Goal: Task Accomplishment & Management: Use online tool/utility

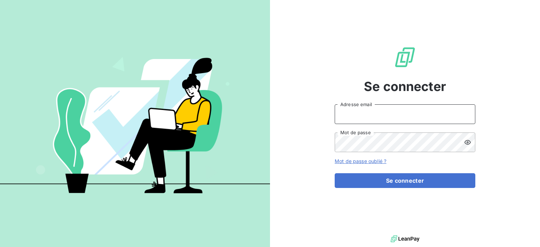
type input "[EMAIL_ADDRESS][DOMAIN_NAME]"
click at [384, 188] on div "Se connecter [EMAIL_ADDRESS][DOMAIN_NAME] Adresse email Mot de passe Mot de pas…" at bounding box center [405, 117] width 141 height 234
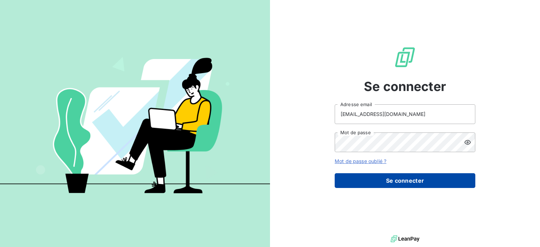
click at [384, 184] on button "Se connecter" at bounding box center [405, 180] width 141 height 15
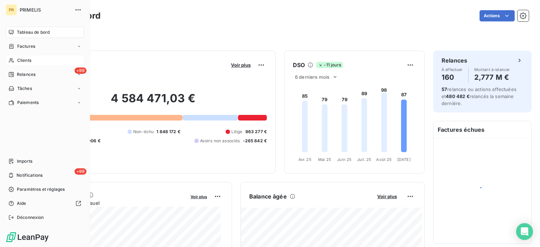
click at [17, 60] on span "Clients" at bounding box center [24, 60] width 14 height 6
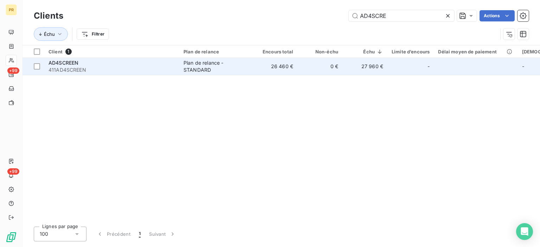
type input "AD4SCRE"
click at [76, 68] on span "411AD4SCREEN" at bounding box center [112, 69] width 127 height 7
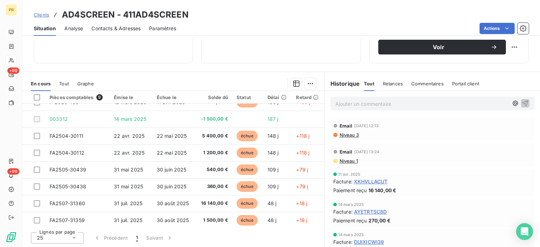
scroll to position [29, 0]
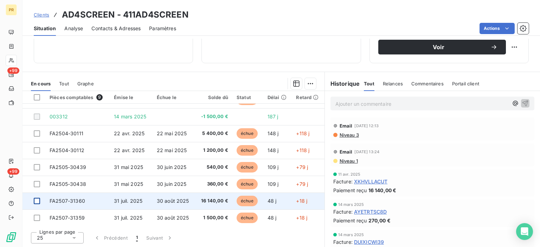
click at [38, 201] on div at bounding box center [37, 201] width 6 height 6
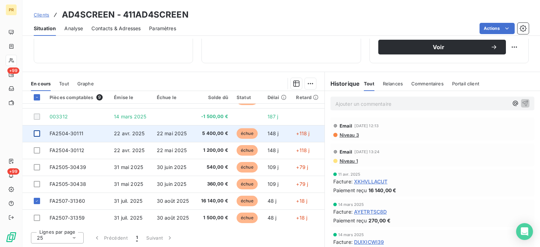
click at [37, 134] on div at bounding box center [37, 133] width 6 height 6
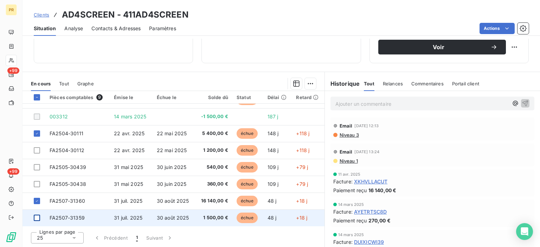
click at [37, 218] on div at bounding box center [37, 218] width 6 height 6
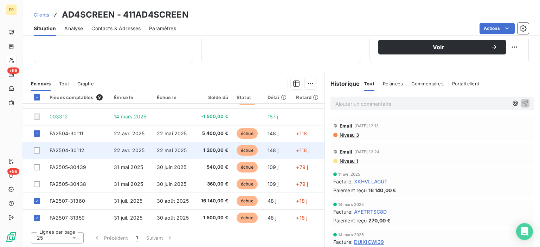
click at [40, 150] on div at bounding box center [37, 150] width 7 height 6
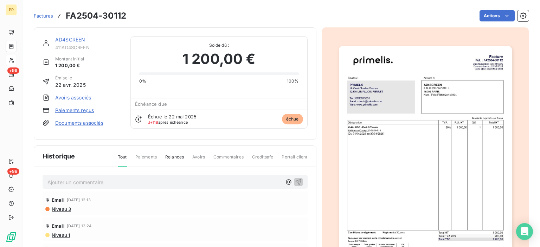
click at [56, 42] on link "AD4SCREEN" at bounding box center [70, 40] width 30 height 6
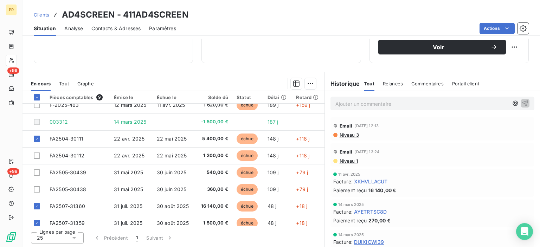
scroll to position [29, 0]
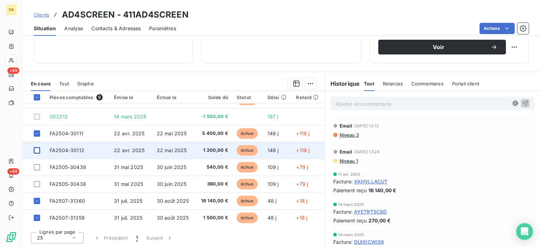
click at [38, 150] on div at bounding box center [37, 150] width 6 height 6
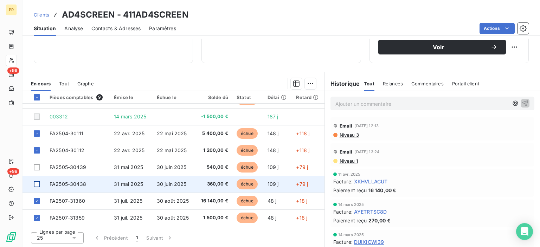
click at [38, 183] on div at bounding box center [37, 184] width 6 height 6
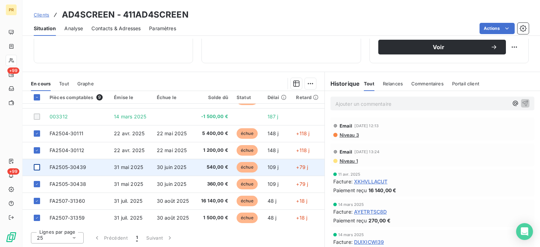
click at [37, 167] on div at bounding box center [37, 167] width 6 height 6
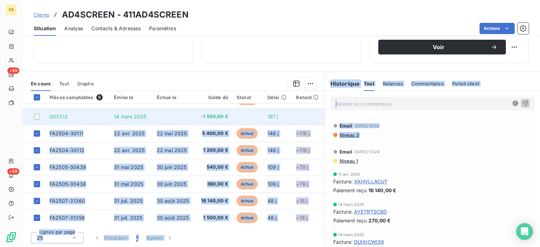
drag, startPoint x: 321, startPoint y: 155, endPoint x: 317, endPoint y: 118, distance: 37.2
click at [317, 118] on div "En cours Tout Graphe Pièces comptables 9 Émise le Échue le Solde dû Statut Déla…" at bounding box center [282, 160] width 518 height 176
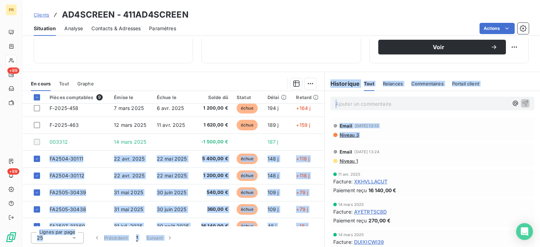
scroll to position [0, 0]
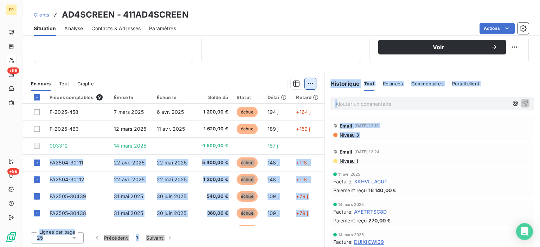
click at [307, 85] on html "PR +99 +99 Clients AD4SCREEN - 411AD4SCREEN Situation Analyse Contacts & Adress…" at bounding box center [270, 123] width 540 height 247
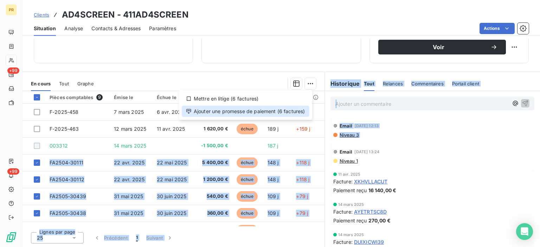
click at [292, 112] on div "Ajouter une promesse de paiement (6 factures)" at bounding box center [246, 111] width 128 height 11
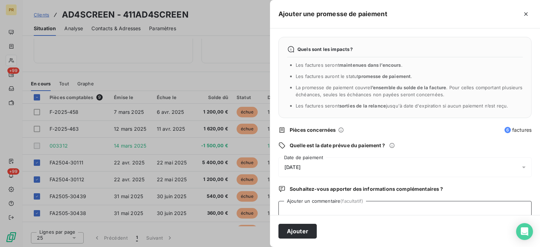
click at [323, 211] on textarea "Ajouter un commentaire (facultatif)" at bounding box center [405, 214] width 253 height 27
type textarea "AVIS DE VIRT"
click at [304, 230] on button "Ajouter" at bounding box center [298, 231] width 38 height 15
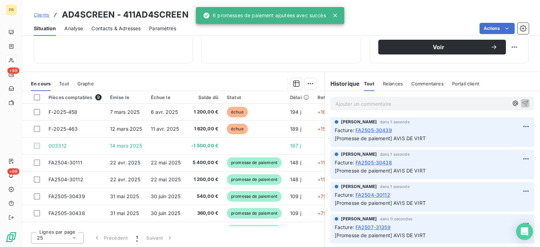
click at [40, 14] on span "Clients" at bounding box center [41, 15] width 15 height 6
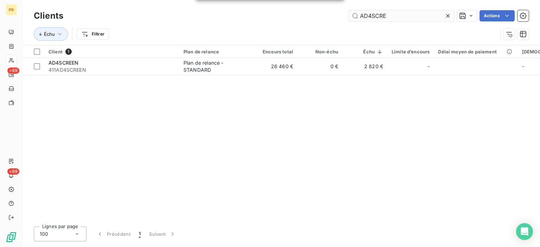
click at [381, 19] on input "AD4SCRE" at bounding box center [402, 15] width 106 height 11
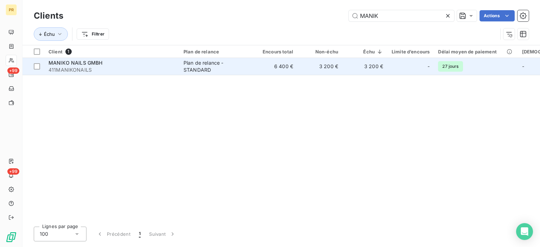
type input "MANIK"
click at [65, 67] on span "411MANIKONAILS" at bounding box center [112, 69] width 127 height 7
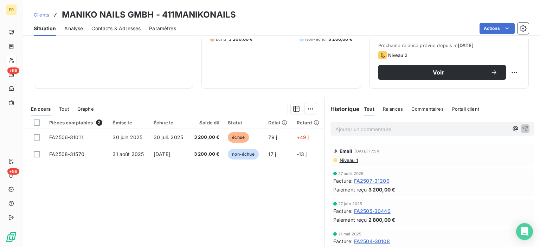
scroll to position [113, 0]
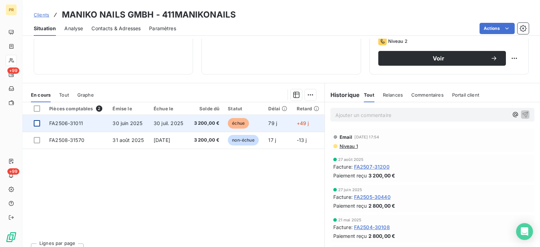
click at [36, 125] on div at bounding box center [37, 123] width 6 height 6
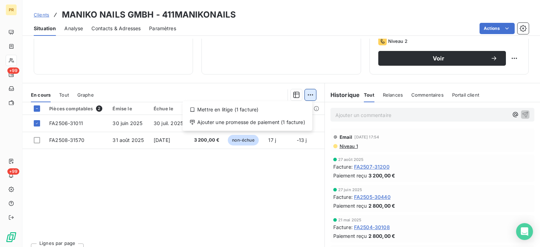
click at [309, 96] on html "PR +99 +99 Clients MANIKO NAILS GMBH - 411MANIKONAILS Situation Analyse Contact…" at bounding box center [270, 123] width 540 height 247
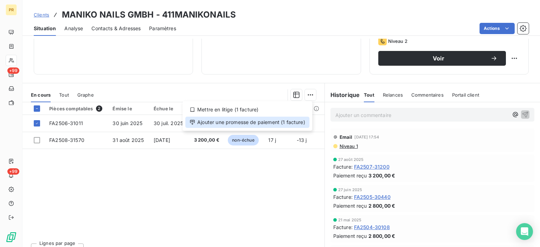
click at [297, 121] on div "Ajouter une promesse de paiement (1 facture)" at bounding box center [247, 122] width 124 height 11
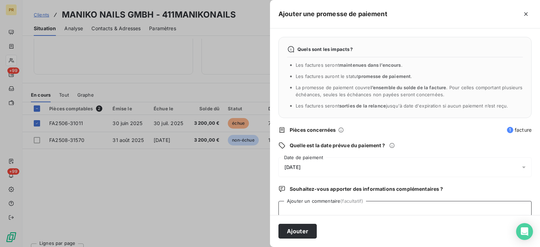
click at [333, 206] on textarea "Ajouter un commentaire (facultatif)" at bounding box center [405, 214] width 253 height 27
type textarea "AVIS DE VIRT"
click at [302, 229] on button "Ajouter" at bounding box center [298, 231] width 38 height 15
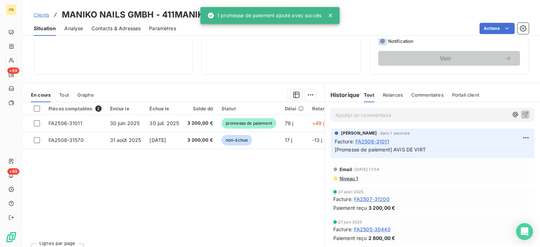
click at [38, 16] on span "Clients" at bounding box center [41, 15] width 15 height 6
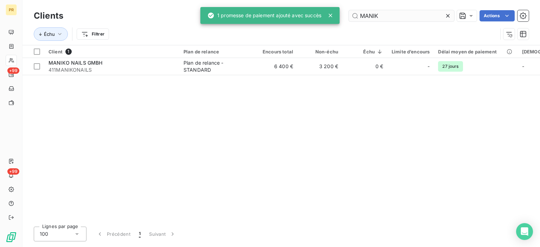
click at [384, 17] on input "MANIK" at bounding box center [402, 15] width 106 height 11
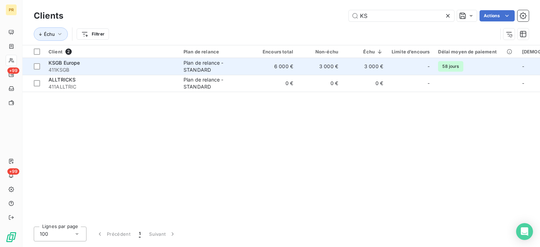
type input "KS"
click at [62, 60] on span "KSGB Europe" at bounding box center [65, 63] width 32 height 6
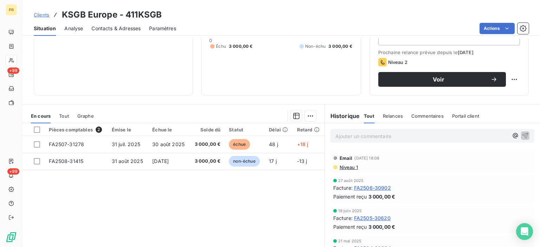
scroll to position [92, 0]
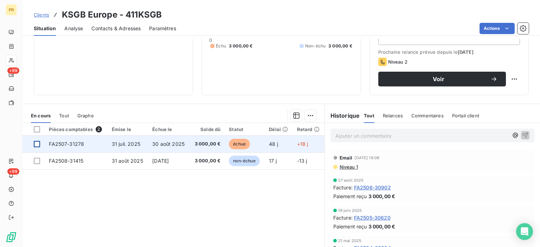
click at [37, 143] on div at bounding box center [37, 144] width 6 height 6
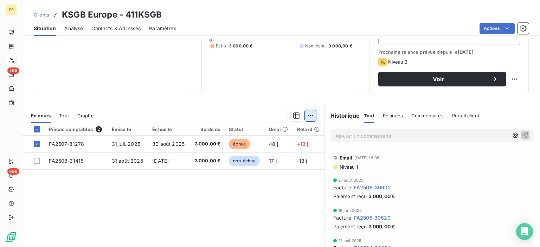
click at [306, 118] on html "PR +99 +99 Clients KSGB Europe - 411KSGB Situation Analyse Contacts & Adresses …" at bounding box center [270, 123] width 540 height 247
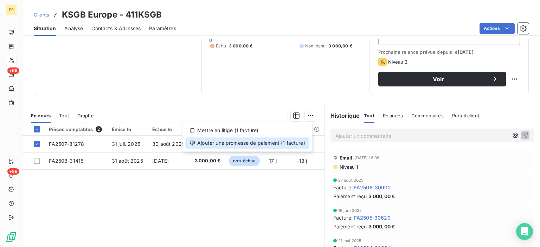
click at [301, 143] on div "Ajouter une promesse de paiement (1 facture)" at bounding box center [247, 143] width 124 height 11
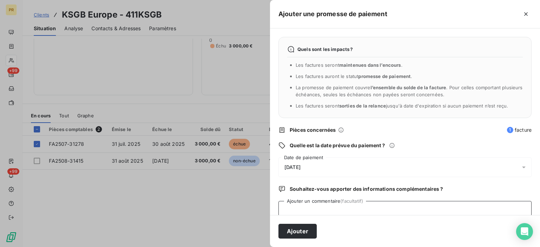
click at [345, 208] on textarea "Ajouter un commentaire (facultatif)" at bounding box center [405, 214] width 253 height 27
type textarea "AVIS DE VIRT"
click at [305, 232] on button "Ajouter" at bounding box center [298, 231] width 38 height 15
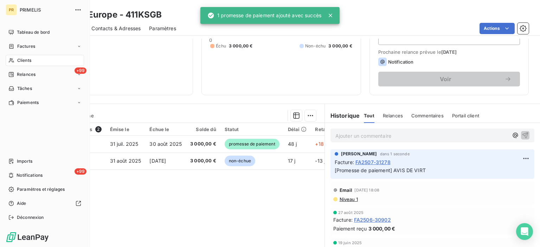
click at [14, 59] on div "Clients" at bounding box center [45, 60] width 78 height 11
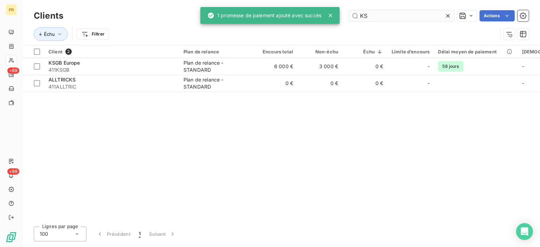
click at [369, 14] on input "KS" at bounding box center [402, 15] width 106 height 11
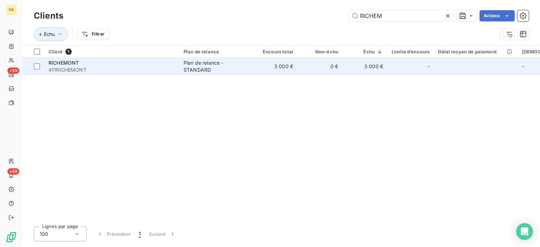
type input "RICHEM"
click at [58, 64] on span "RICHEMONT" at bounding box center [64, 63] width 30 height 6
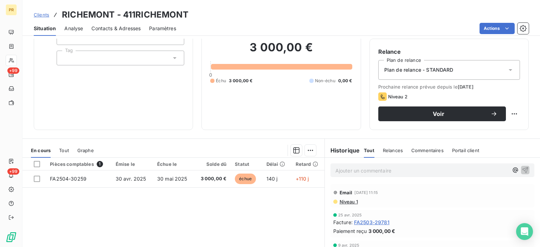
scroll to position [66, 0]
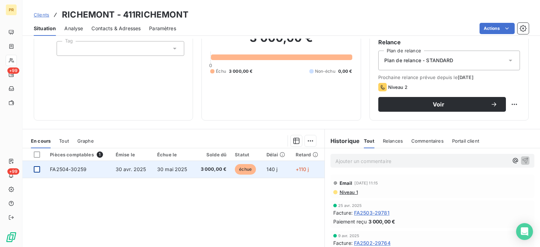
click at [34, 167] on div at bounding box center [37, 169] width 6 height 6
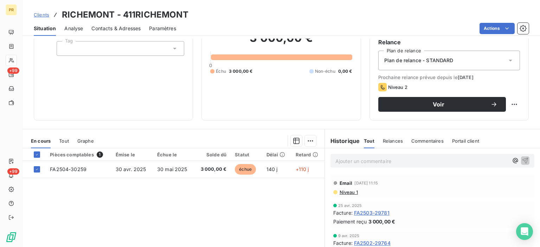
click at [317, 140] on div "En cours Tout Graphe" at bounding box center [174, 141] width 302 height 15
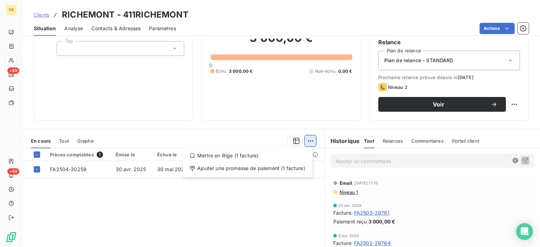
click at [310, 141] on html "PR +99 +99 Clients RICHEMONT - 411RICHEMONT Situation Analyse Contacts & Adress…" at bounding box center [270, 123] width 540 height 247
click at [285, 170] on div "Ajouter une promesse de paiement (1 facture)" at bounding box center [247, 168] width 124 height 11
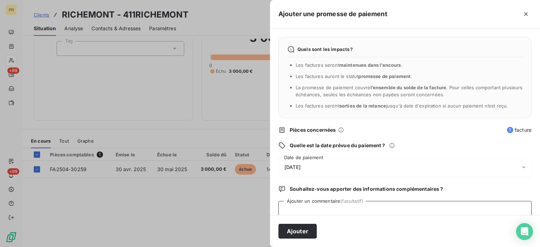
click at [312, 210] on textarea "Ajouter un commentaire (facultatif)" at bounding box center [405, 214] width 253 height 27
type textarea "AVIS DE VIRT"
click at [301, 236] on button "Ajouter" at bounding box center [298, 231] width 38 height 15
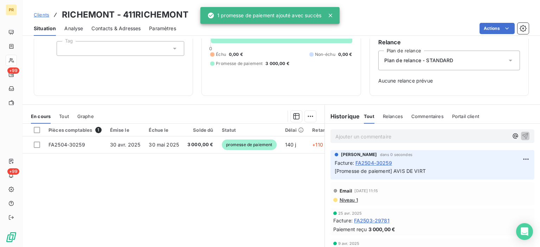
click at [151, 198] on div "Pièces comptables 1 Émise le Échue le Solde dû Statut Délai Retard FA2504-30259…" at bounding box center [174, 191] width 302 height 135
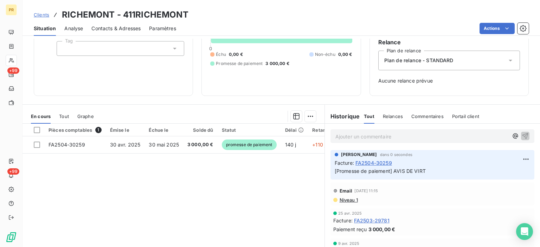
click at [45, 14] on span "Clients" at bounding box center [41, 15] width 15 height 6
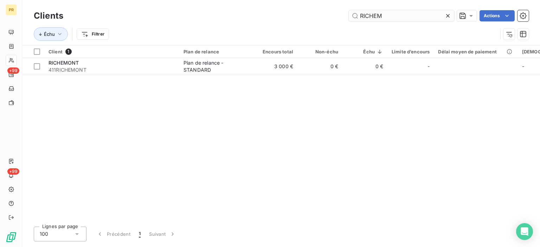
click at [394, 14] on input "RICHEM" at bounding box center [402, 15] width 106 height 11
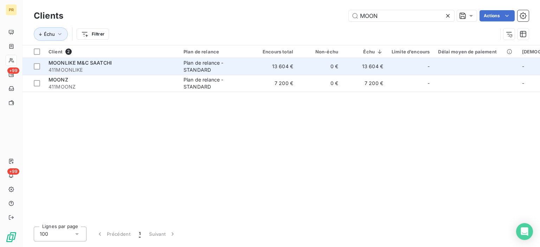
type input "MOON"
click at [124, 66] on span "411MOONLIKE" at bounding box center [112, 69] width 127 height 7
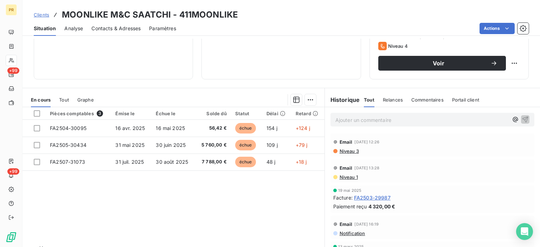
scroll to position [124, 0]
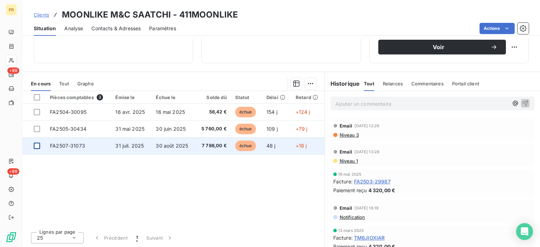
click at [37, 145] on div at bounding box center [37, 146] width 6 height 6
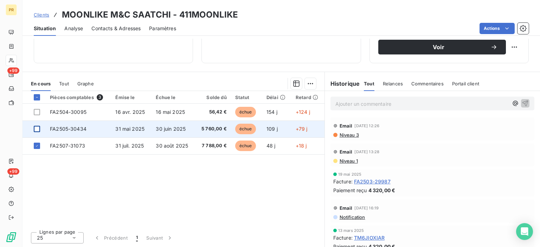
click at [37, 129] on div at bounding box center [37, 129] width 6 height 6
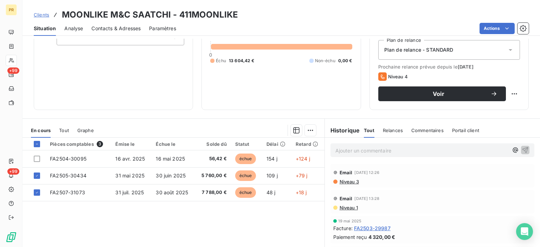
scroll to position [77, 0]
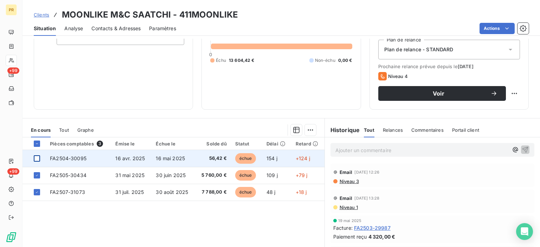
click at [36, 157] on div at bounding box center [37, 158] width 6 height 6
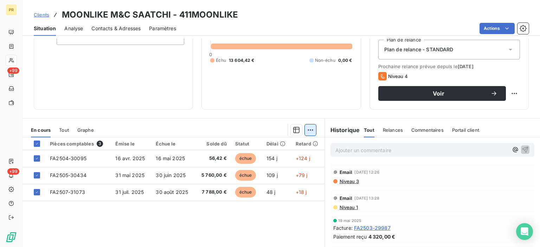
click at [307, 129] on html "PR +99 +99 Clients MOONLIKE M&C SAATCHI - 411MOONLIKE Situation Analyse Contact…" at bounding box center [270, 123] width 540 height 247
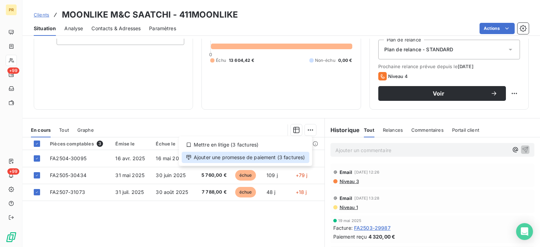
click at [298, 160] on div "Ajouter une promesse de paiement (3 factures)" at bounding box center [246, 157] width 128 height 11
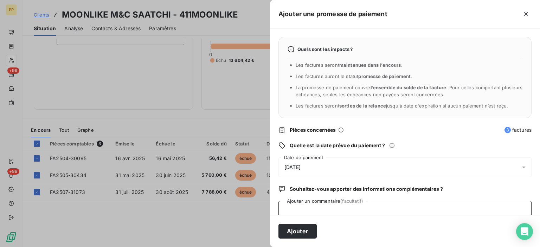
click at [324, 211] on textarea "Ajouter un commentaire (facultatif)" at bounding box center [405, 214] width 253 height 27
type textarea "AVIS DE VIRT"
click at [298, 231] on button "Ajouter" at bounding box center [298, 231] width 38 height 15
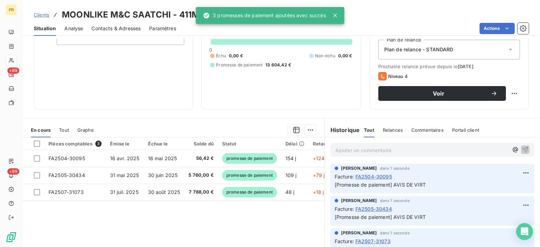
click at [203, 222] on div "Pièces comptables 3 Émise le Échue le Solde dû Statut Délai Retard FA2504-30095…" at bounding box center [174, 205] width 302 height 135
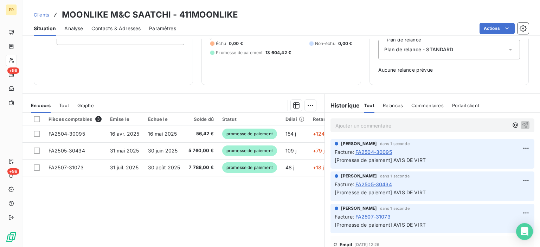
click at [37, 15] on span "Clients" at bounding box center [41, 15] width 15 height 6
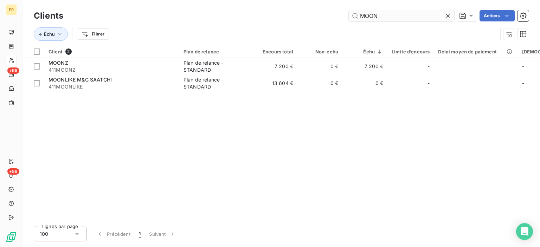
click at [376, 20] on input "MOON" at bounding box center [402, 15] width 106 height 11
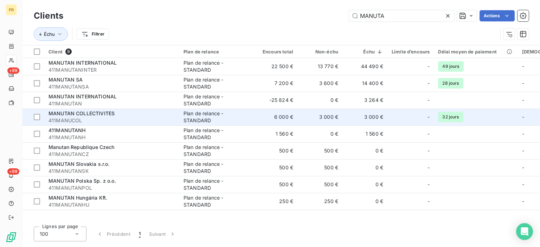
type input "MANUTA"
click at [115, 119] on span "411MANUCOL" at bounding box center [112, 120] width 127 height 7
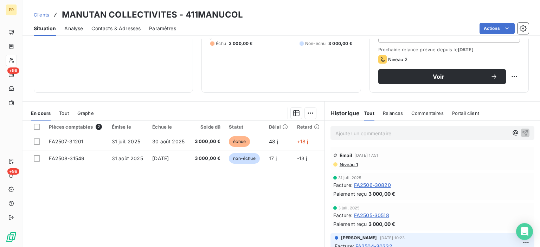
scroll to position [109, 0]
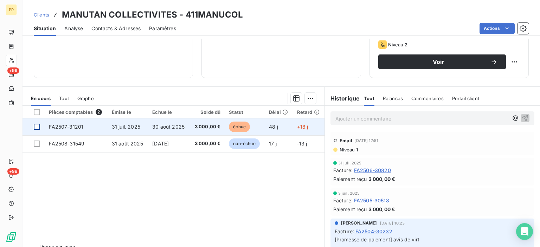
click at [40, 127] on div at bounding box center [37, 127] width 6 height 6
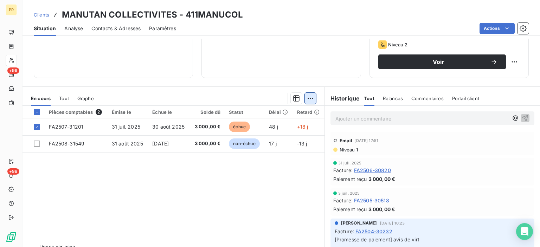
click at [306, 100] on html "PR +99 +99 Clients MANUTAN COLLECTIVITES - 411MANUCOL Situation Analyse Contact…" at bounding box center [270, 123] width 540 height 247
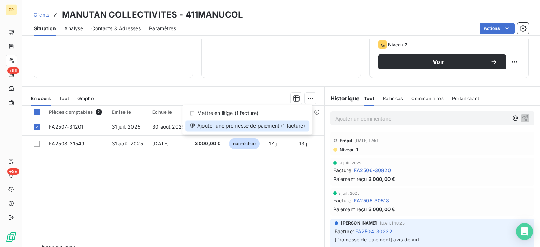
click at [291, 130] on div "Ajouter une promesse de paiement (1 facture)" at bounding box center [247, 125] width 124 height 11
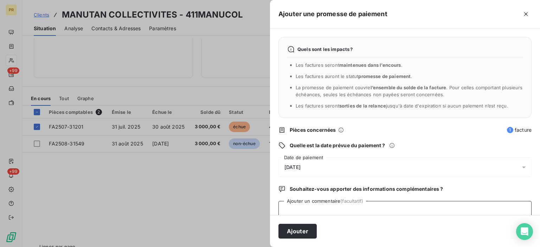
click at [347, 206] on textarea "Ajouter un commentaire (facultatif)" at bounding box center [405, 214] width 253 height 27
type textarea "AVIS DE VIRT"
click at [303, 230] on button "Ajouter" at bounding box center [298, 231] width 38 height 15
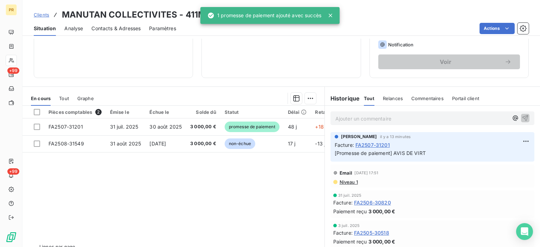
click at [134, 178] on div "Pièces comptables 2 Émise le Échue le Solde dû Statut Délai Retard FA2507-31201…" at bounding box center [174, 173] width 302 height 135
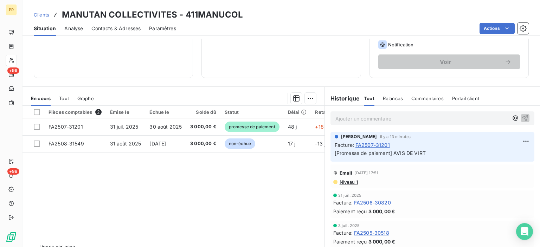
click at [38, 16] on span "Clients" at bounding box center [41, 15] width 15 height 6
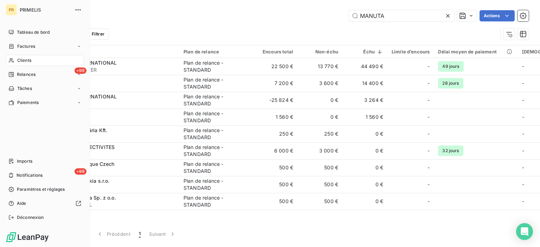
click at [15, 59] on div "Clients" at bounding box center [45, 60] width 78 height 11
click at [20, 76] on span "Relances" at bounding box center [26, 74] width 19 height 6
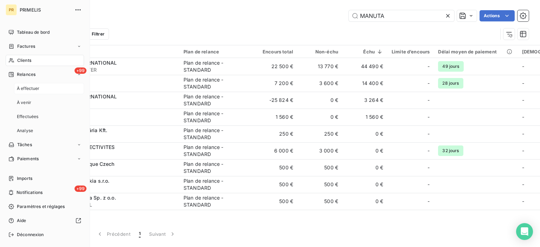
click at [24, 88] on span "À effectuer" at bounding box center [28, 88] width 23 height 6
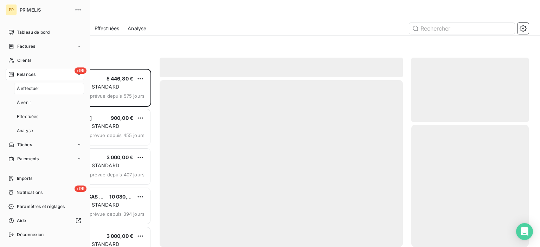
scroll to position [173, 112]
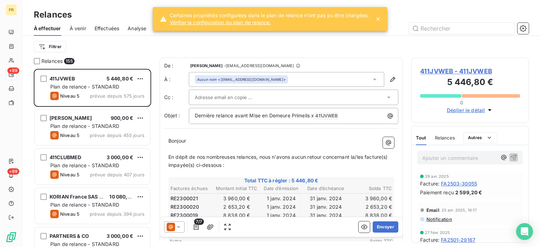
click at [124, 14] on div "Relances" at bounding box center [282, 14] width 518 height 13
click at [435, 27] on input "text" at bounding box center [462, 28] width 106 height 11
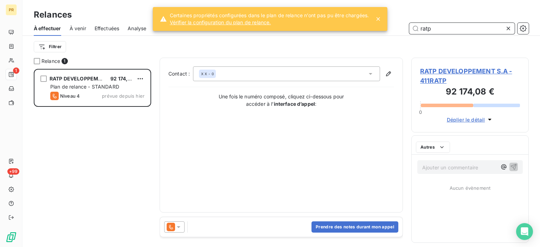
scroll to position [173, 112]
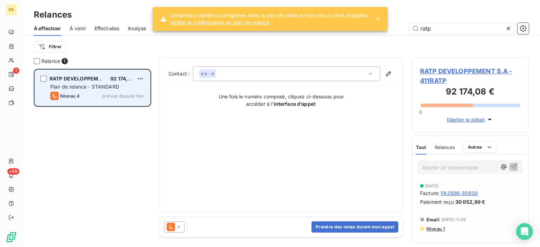
click at [101, 100] on div "Niveau 4 prévue depuis hier" at bounding box center [97, 96] width 94 height 8
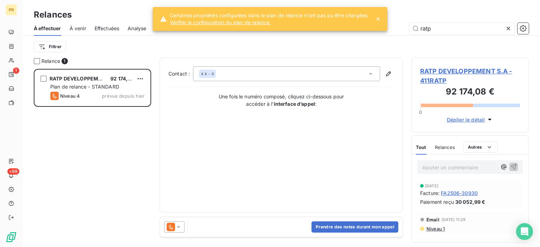
click at [441, 227] on span "Niveau 1" at bounding box center [435, 229] width 19 height 6
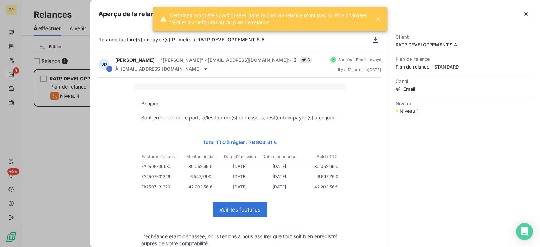
click at [71, 215] on div at bounding box center [270, 123] width 540 height 247
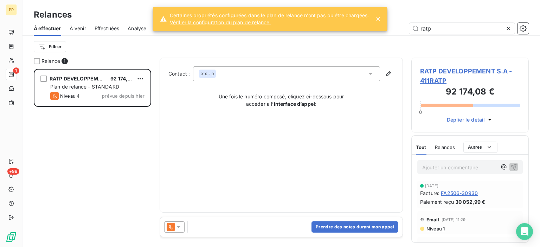
click at [174, 226] on icon at bounding box center [171, 227] width 8 height 8
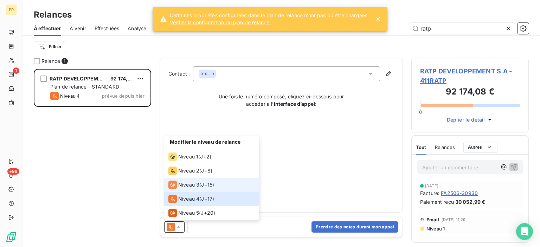
click at [186, 182] on span "Niveau 3" at bounding box center [188, 184] width 21 height 7
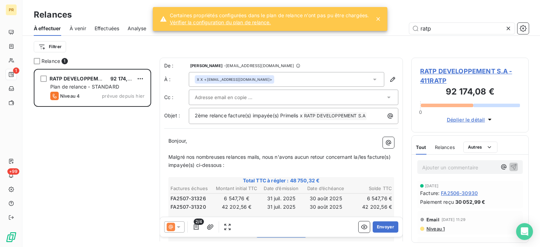
click at [181, 231] on div at bounding box center [174, 227] width 20 height 11
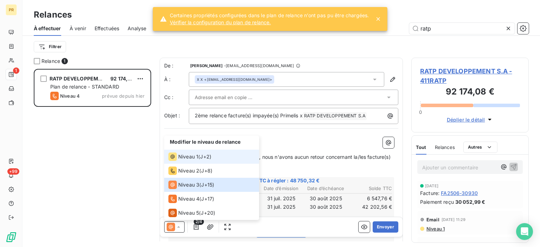
click at [189, 156] on span "Niveau 1" at bounding box center [188, 156] width 20 height 7
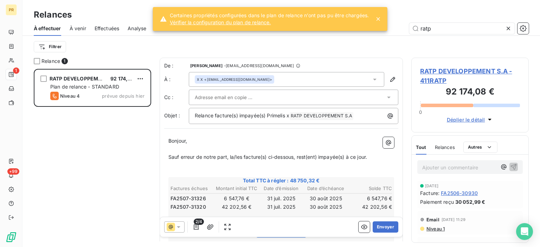
click at [340, 98] on div at bounding box center [290, 97] width 191 height 11
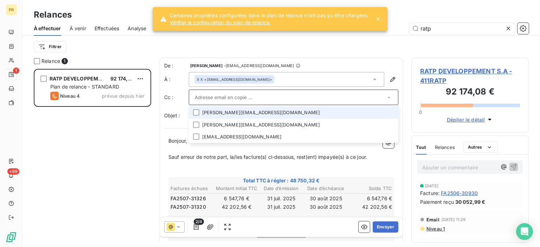
click at [340, 98] on input "text" at bounding box center [290, 97] width 191 height 11
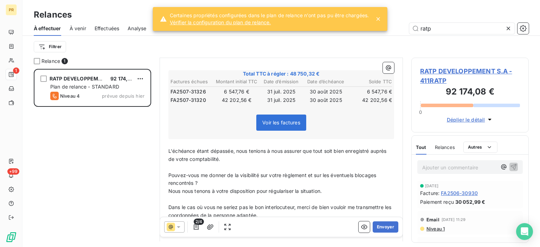
scroll to position [202, 0]
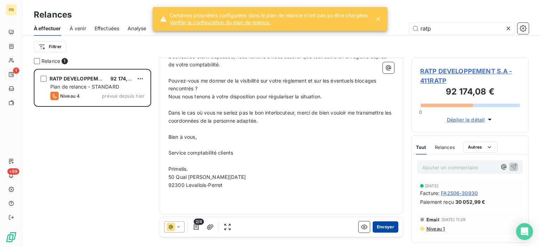
click at [378, 228] on button "Envoyer" at bounding box center [386, 227] width 26 height 11
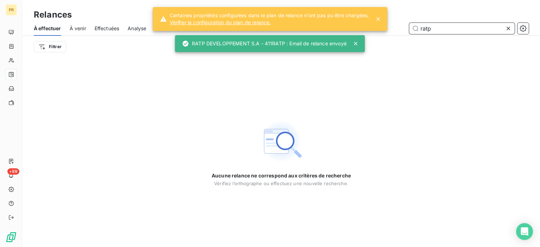
click at [433, 28] on input "ratp" at bounding box center [462, 28] width 106 height 11
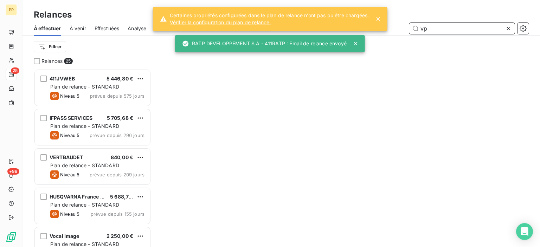
scroll to position [173, 112]
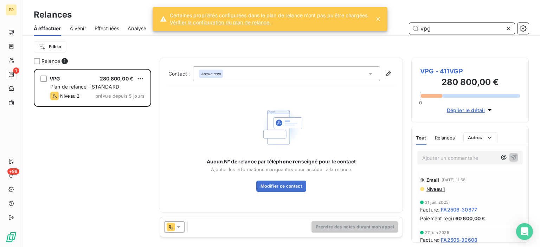
scroll to position [173, 112]
click at [179, 225] on icon at bounding box center [178, 227] width 7 height 7
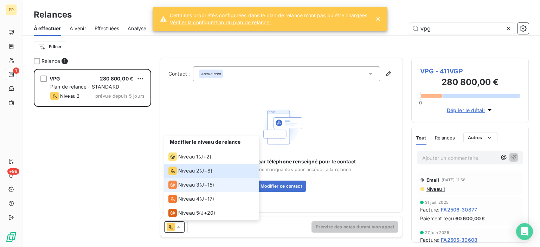
click at [186, 187] on span "Niveau 3" at bounding box center [188, 184] width 21 height 7
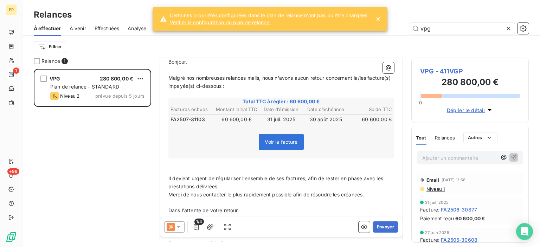
scroll to position [78, 0]
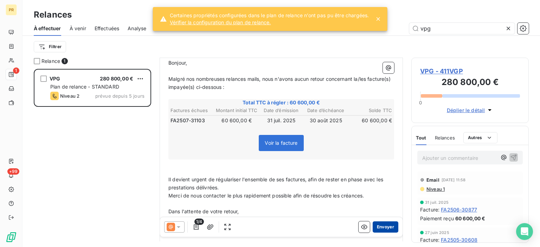
click at [380, 227] on button "Envoyer" at bounding box center [386, 227] width 26 height 11
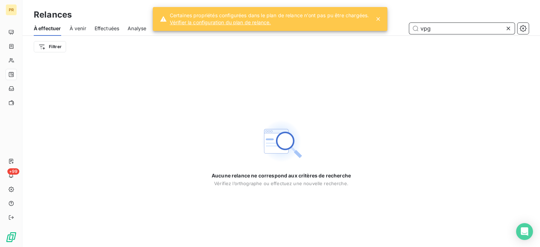
click at [445, 28] on input "vpg" at bounding box center [462, 28] width 106 height 11
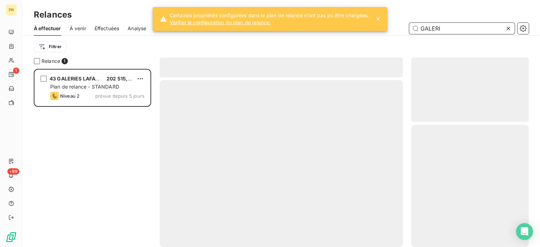
scroll to position [173, 112]
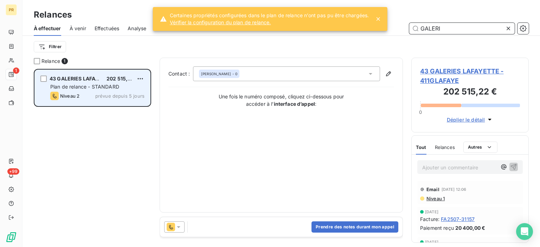
type input "GALERI"
click at [66, 85] on span "Plan de relance - STANDARD" at bounding box center [84, 87] width 69 height 6
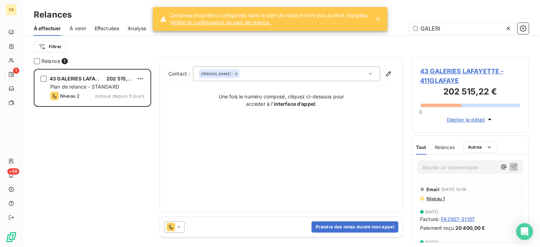
click at [179, 227] on icon at bounding box center [179, 228] width 4 height 2
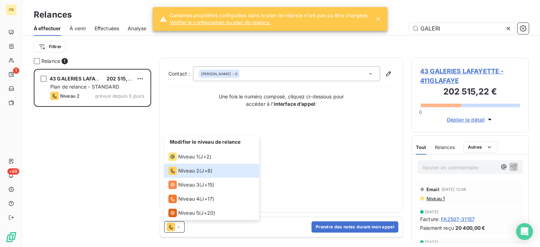
click at [429, 199] on span "Niveau 1" at bounding box center [435, 199] width 19 height 6
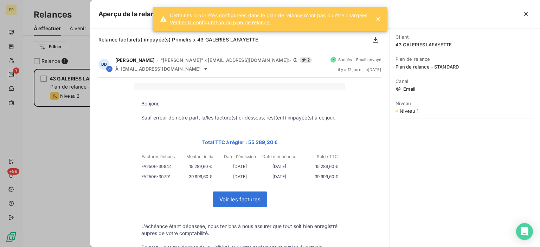
click at [90, 188] on div at bounding box center [270, 123] width 540 height 247
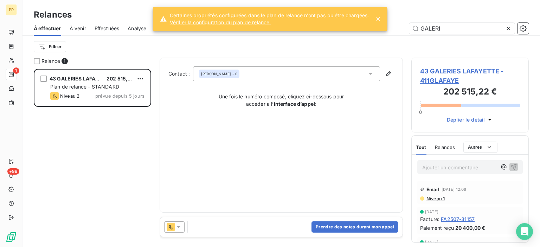
click at [173, 229] on icon at bounding box center [171, 227] width 4 height 5
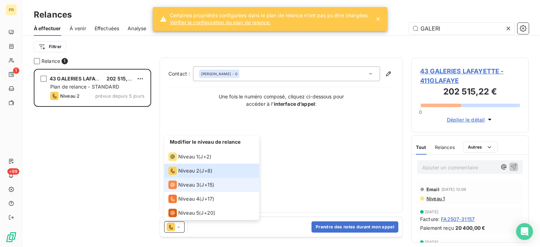
click at [181, 182] on span "Niveau 3" at bounding box center [188, 184] width 21 height 7
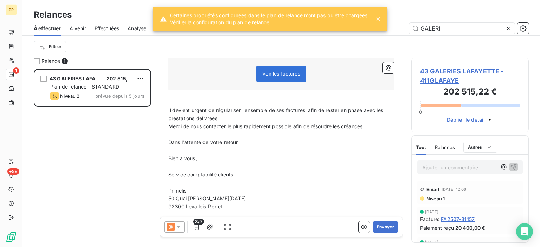
scroll to position [178, 0]
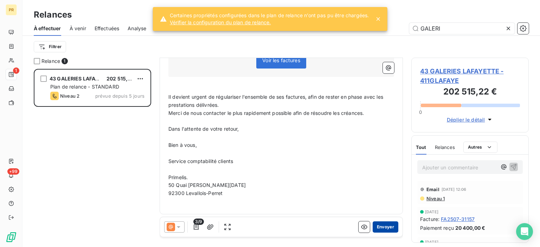
click at [380, 228] on button "Envoyer" at bounding box center [386, 227] width 26 height 11
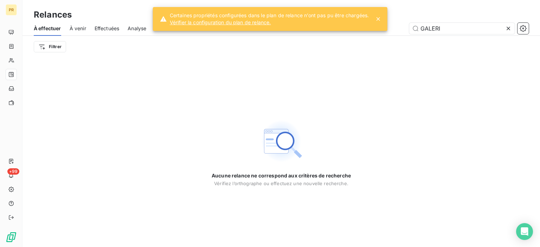
click at [117, 28] on span "Effectuées" at bounding box center [107, 28] width 25 height 7
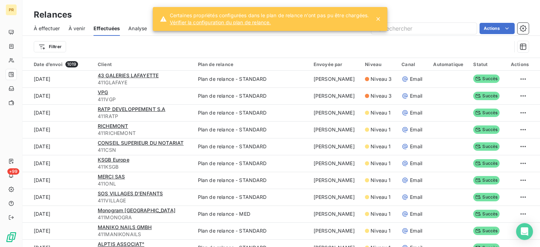
click at [235, 83] on td "Plan de relance - STANDARD" at bounding box center [252, 79] width 116 height 17
